Goal: Transaction & Acquisition: Purchase product/service

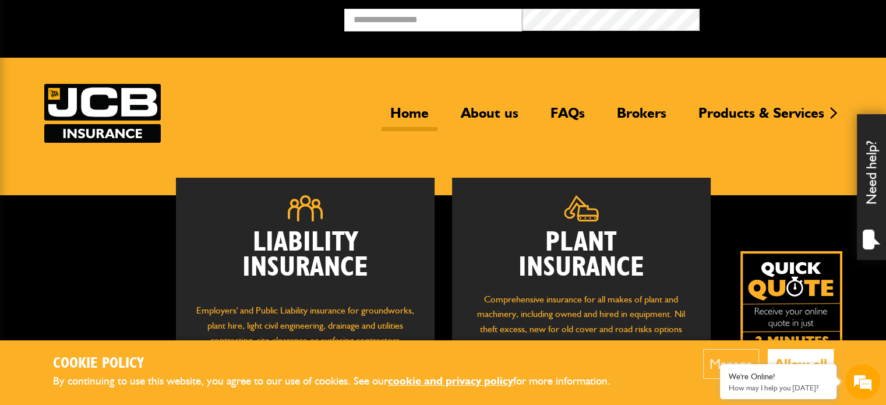
click at [806, 355] on button "Allow all" at bounding box center [801, 364] width 66 height 30
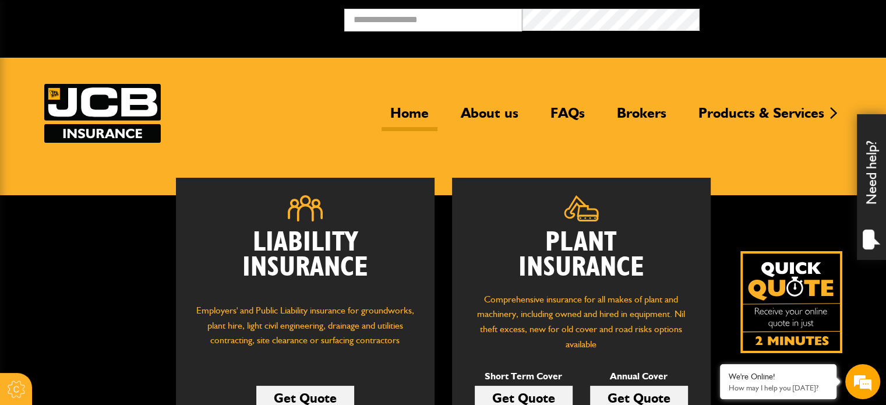
scroll to position [116, 0]
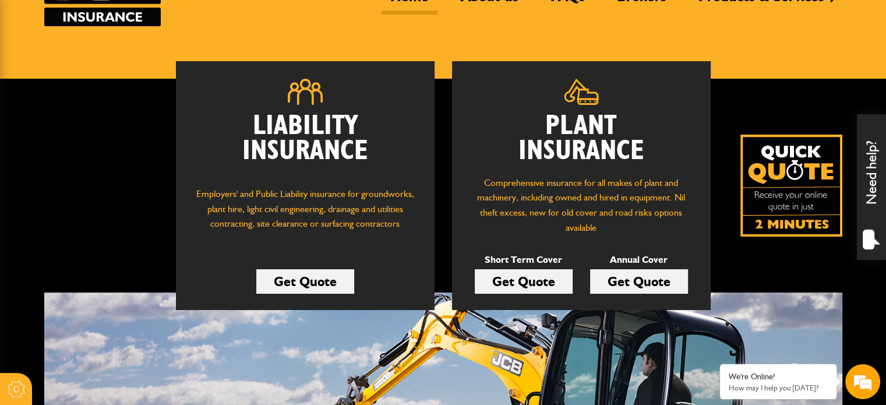
click at [588, 146] on h2 "Plant Insurance" at bounding box center [581, 139] width 224 height 50
click at [528, 281] on link "Get Quote" at bounding box center [524, 281] width 98 height 24
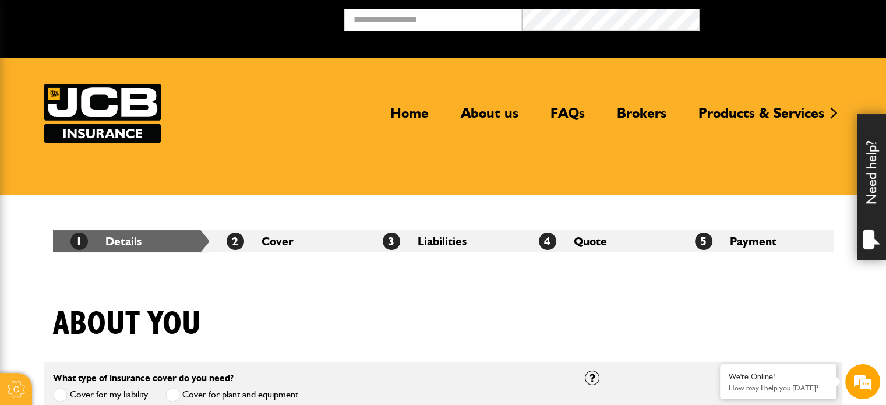
click at [607, 159] on header "Home About us FAQs Brokers Products & Services Construction insurance Car and c…" at bounding box center [443, 126] width 886 height 137
